Goal: Task Accomplishment & Management: Manage account settings

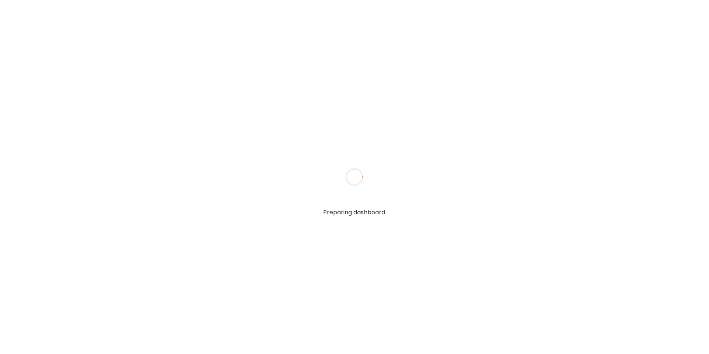
type textarea "**********"
type input "**********"
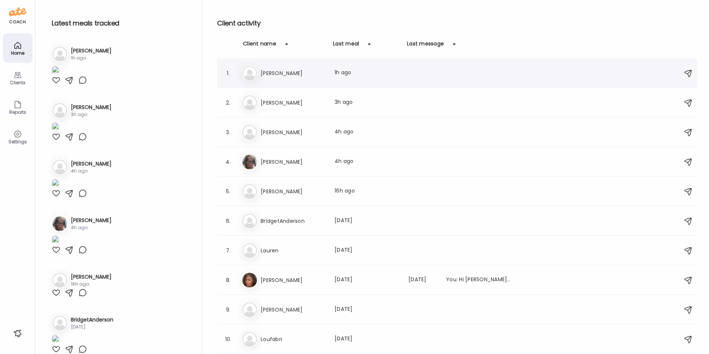
click at [308, 87] on div "1. Je [PERSON_NAME] Last meal: 1h ago" at bounding box center [457, 73] width 480 height 30
click at [294, 105] on h3 "[PERSON_NAME]" at bounding box center [293, 102] width 65 height 9
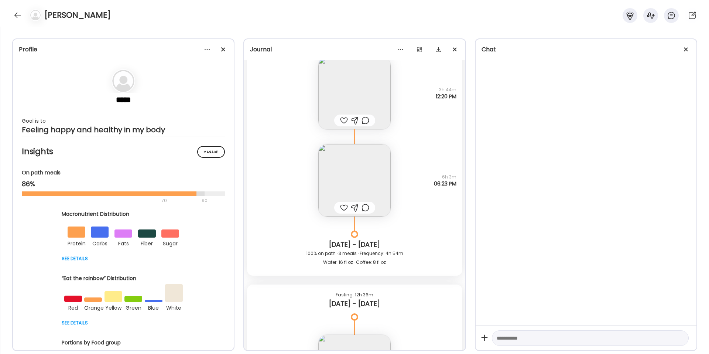
scroll to position [2763, 0]
click at [351, 170] on img at bounding box center [354, 179] width 72 height 72
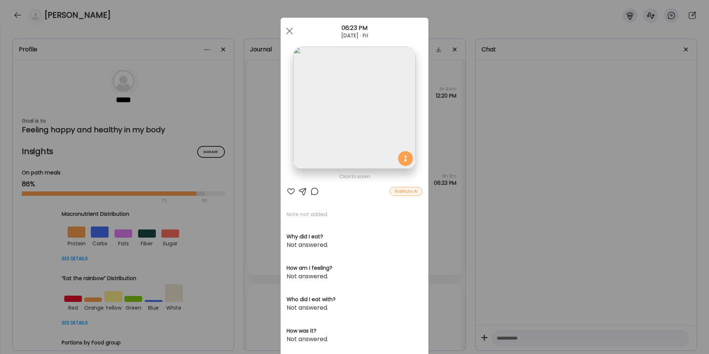
click at [455, 124] on div "Ate Coach Dashboard Wahoo! It’s official Take a moment to set up your Coach Pro…" at bounding box center [354, 177] width 709 height 354
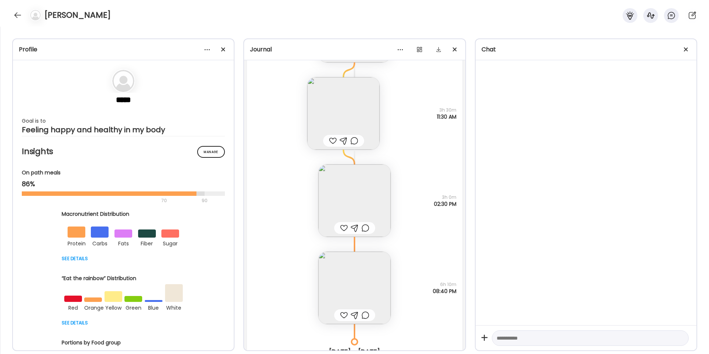
scroll to position [3519, 0]
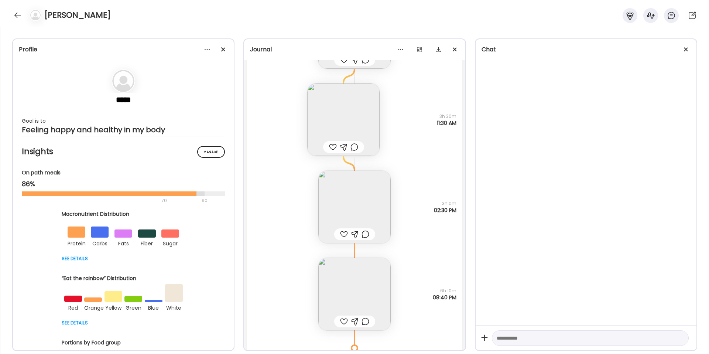
click at [357, 112] on img at bounding box center [343, 119] width 72 height 72
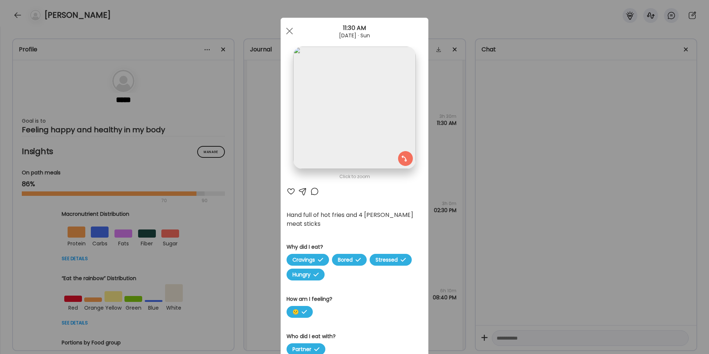
click at [451, 108] on div "Ate Coach Dashboard Wahoo! It’s official Take a moment to set up your Coach Pro…" at bounding box center [354, 177] width 709 height 354
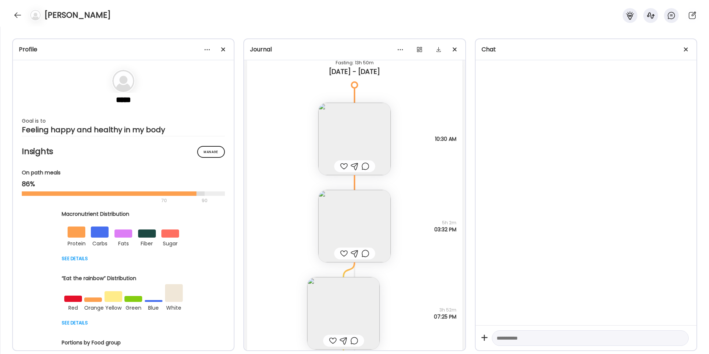
scroll to position [3856, 0]
click at [364, 143] on img at bounding box center [354, 139] width 72 height 72
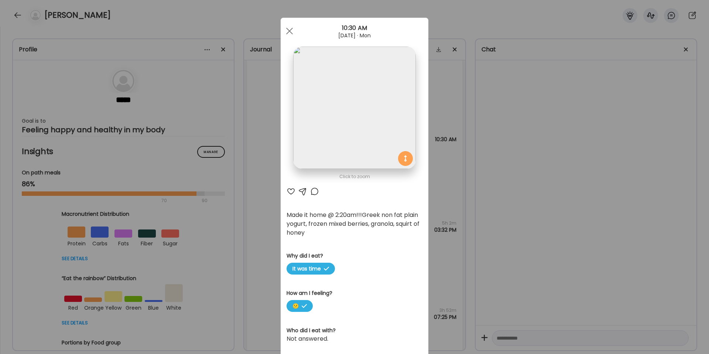
click at [474, 145] on div "Ate Coach Dashboard Wahoo! It’s official Take a moment to set up your Coach Pro…" at bounding box center [354, 177] width 709 height 354
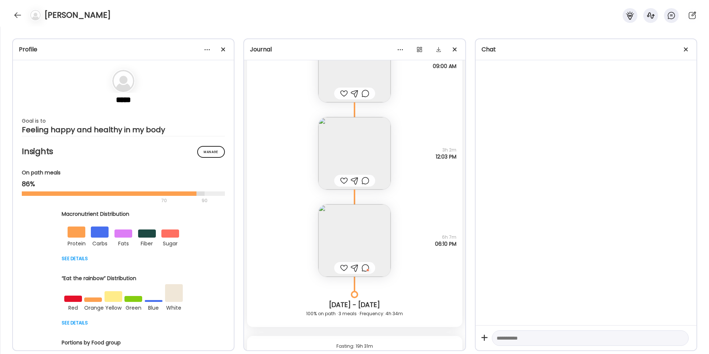
scroll to position [4286, 0]
click at [370, 148] on img at bounding box center [354, 152] width 72 height 72
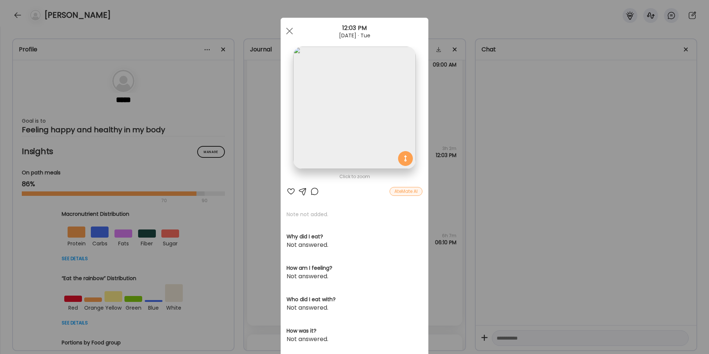
click at [371, 127] on img at bounding box center [354, 107] width 122 height 122
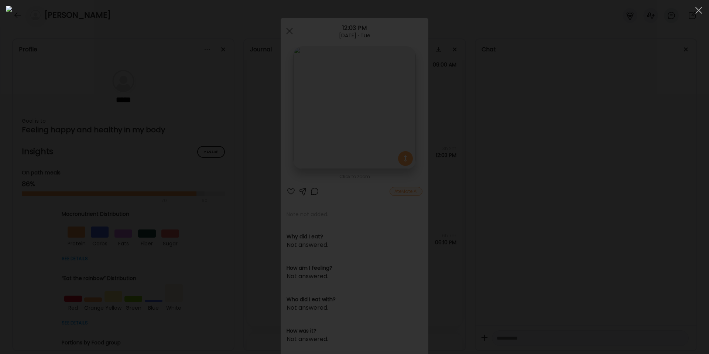
click at [573, 138] on div at bounding box center [354, 177] width 697 height 342
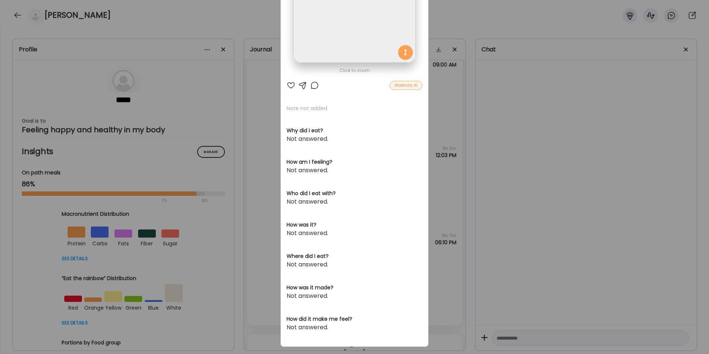
scroll to position [116, 0]
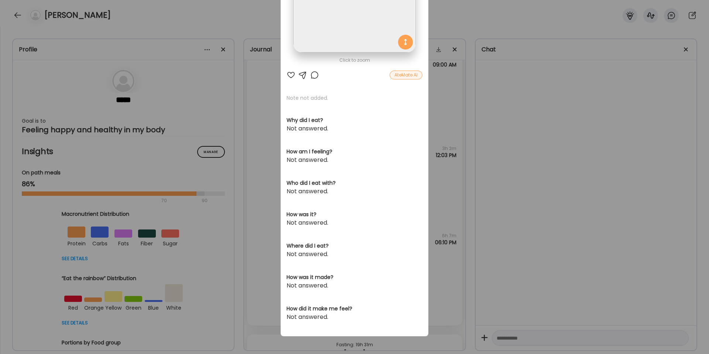
click at [508, 197] on div "Ate Coach Dashboard Wahoo! It’s official Take a moment to set up your Coach Pro…" at bounding box center [354, 177] width 709 height 354
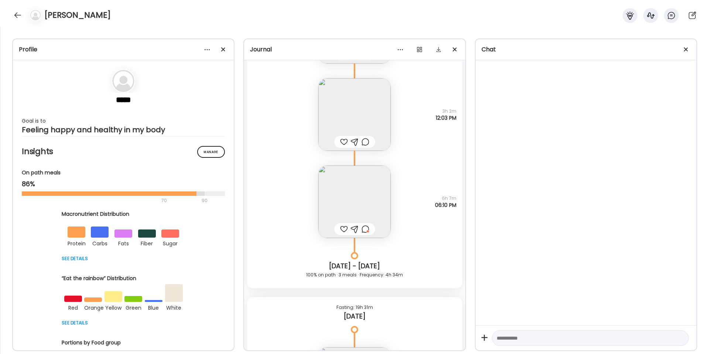
scroll to position [4331, 0]
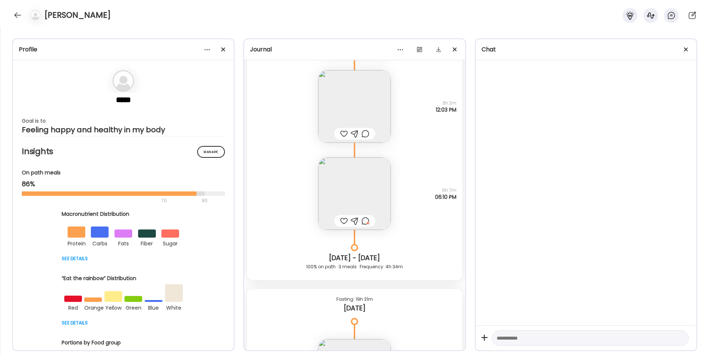
click at [368, 191] on img at bounding box center [354, 193] width 72 height 72
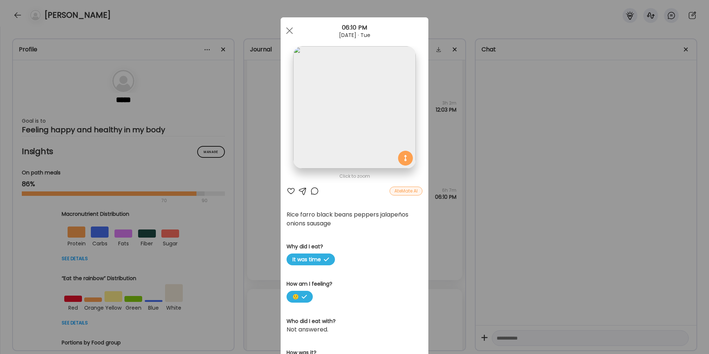
scroll to position [0, 0]
click at [444, 143] on div "Ate Coach Dashboard Wahoo! It’s official Take a moment to set up your Coach Pro…" at bounding box center [354, 177] width 709 height 354
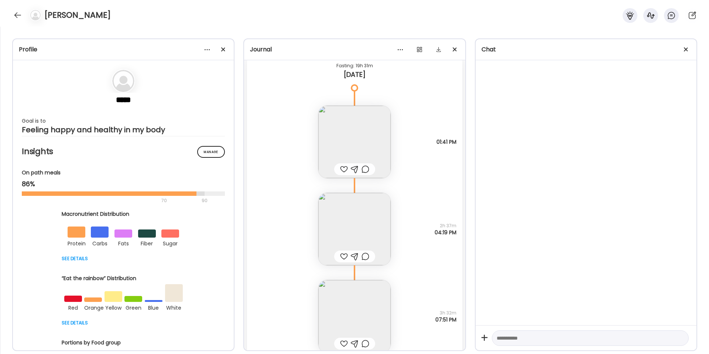
scroll to position [4573, 0]
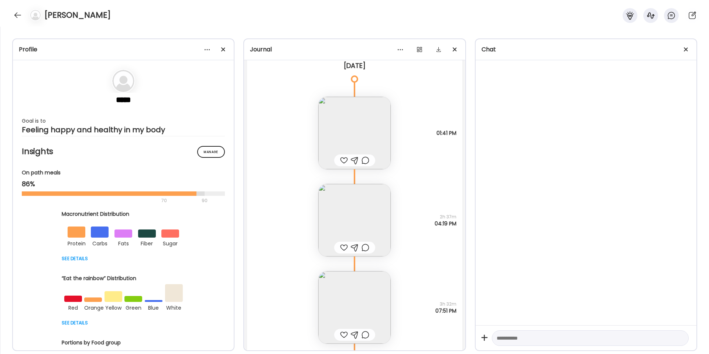
click at [374, 134] on img at bounding box center [354, 133] width 72 height 72
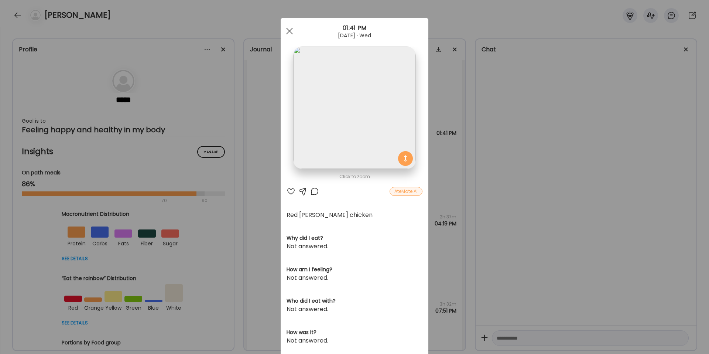
click at [452, 107] on div "Ate Coach Dashboard Wahoo! It’s official Take a moment to set up your Coach Pro…" at bounding box center [354, 177] width 709 height 354
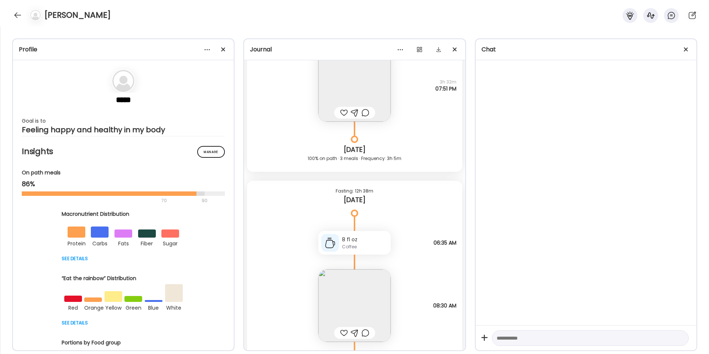
scroll to position [4887, 0]
